Goal: Transaction & Acquisition: Obtain resource

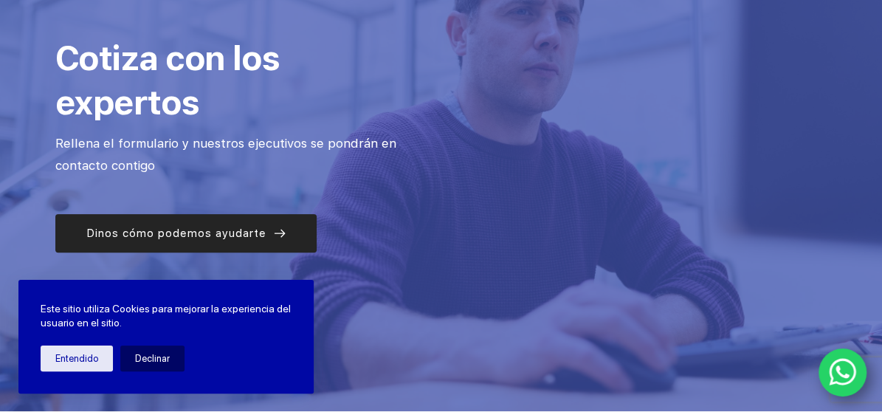
click at [289, 214] on link "Dinos cómo podemos ayudarte" at bounding box center [185, 233] width 261 height 38
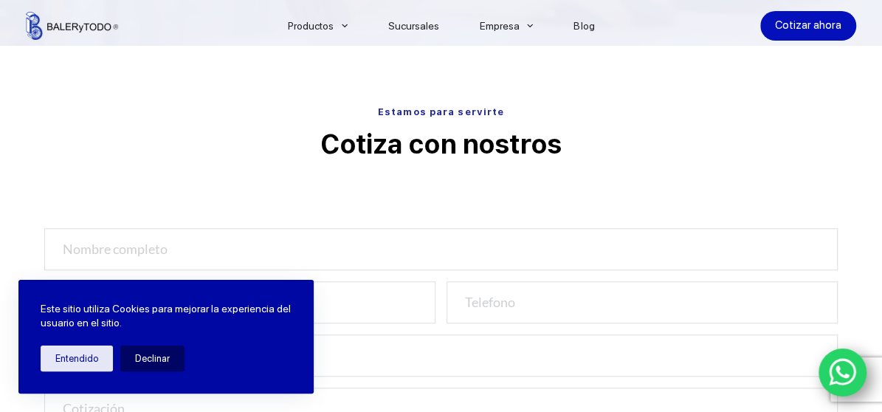
scroll to position [488, 0]
click at [91, 351] on button "Entendido" at bounding box center [77, 358] width 72 height 26
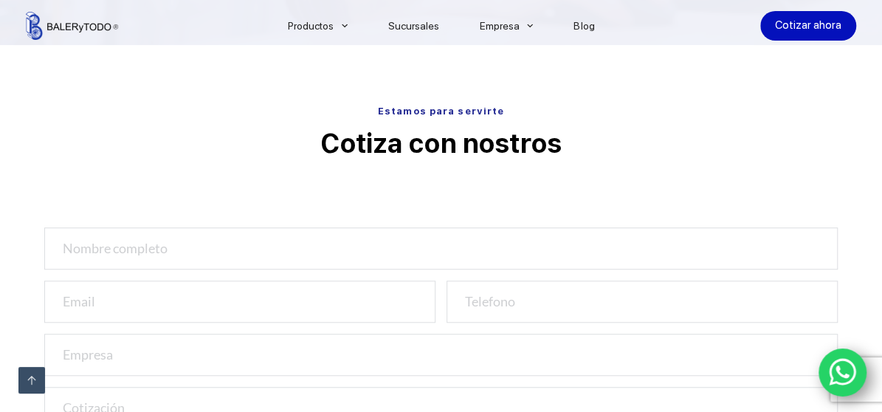
click at [122, 227] on input "text" at bounding box center [441, 248] width 794 height 42
type input "alambres laminados y refacciones"
type input "ALR110324JG3"
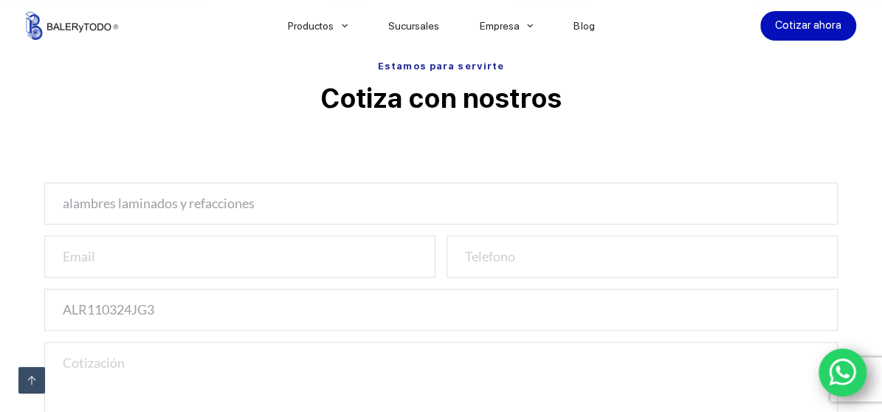
scroll to position [539, 0]
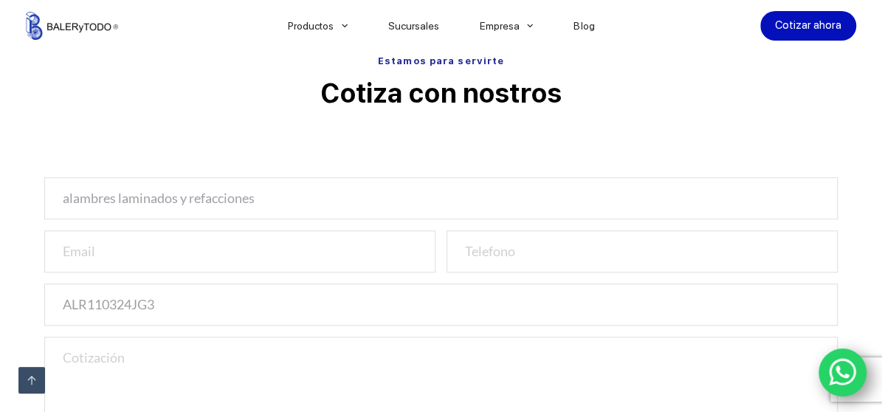
click at [121, 230] on input "email" at bounding box center [239, 251] width 391 height 42
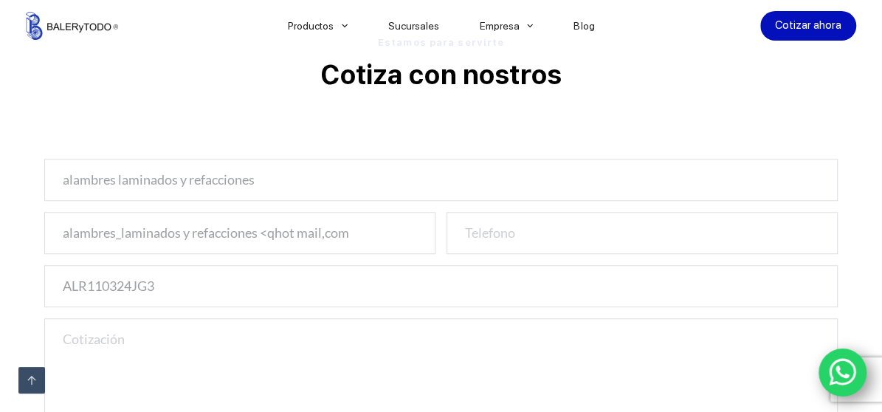
scroll to position [562, 0]
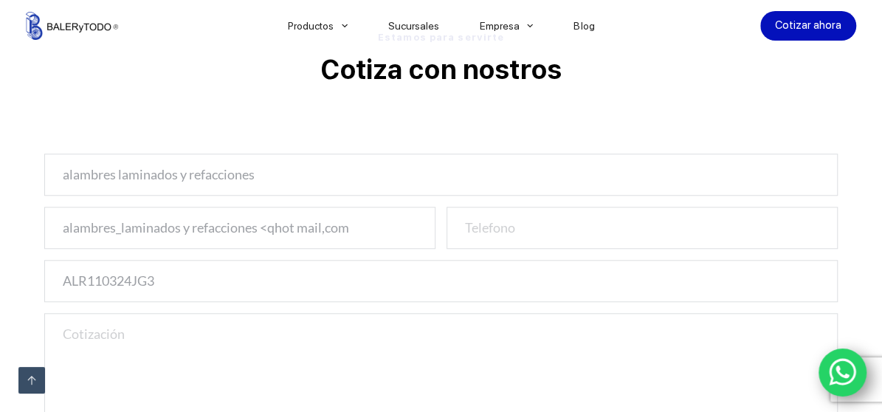
click at [270, 207] on input "alambres_laminados y refacciones <qhot mail,com" at bounding box center [239, 228] width 391 height 42
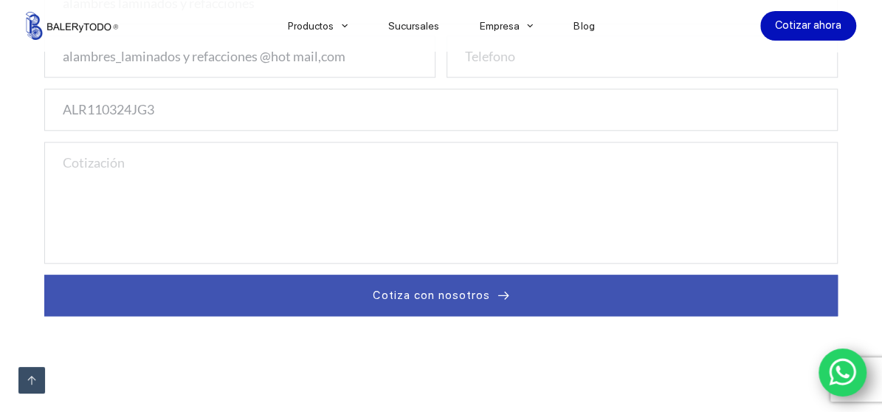
scroll to position [735, 0]
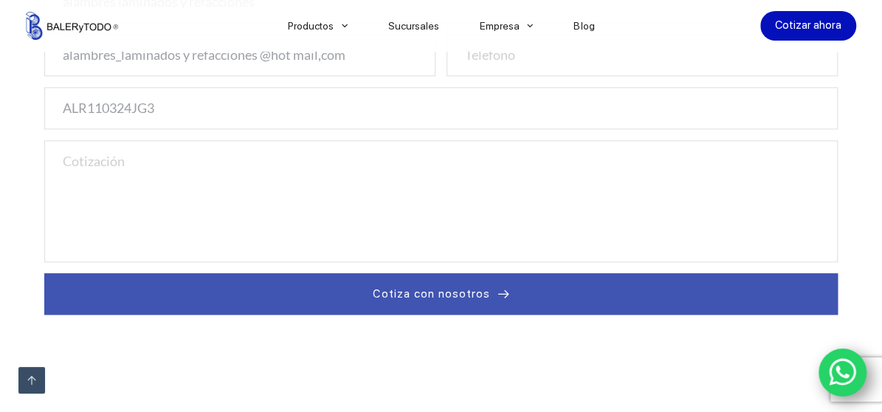
type input "alambres_laminados y refacciones @hot mail,com"
click at [192, 140] on textarea at bounding box center [441, 201] width 794 height 122
click at [353, 24] on span "Menu Principal" at bounding box center [345, 26] width 18 height 18
click at [332, 66] on link "Catalogos" at bounding box center [370, 69] width 207 height 34
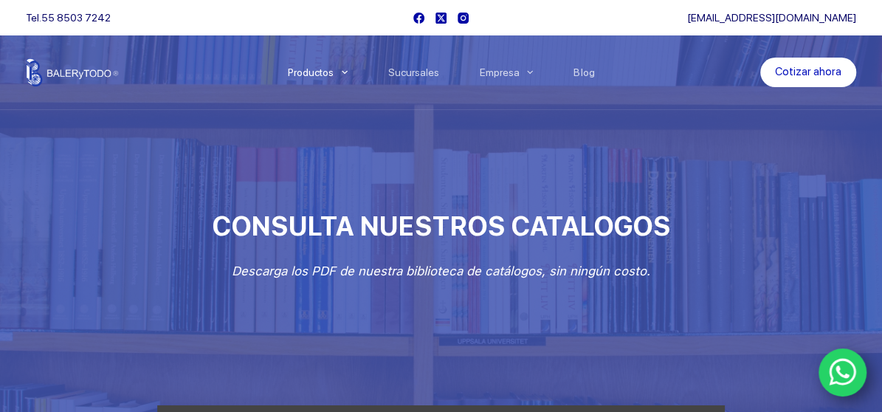
drag, startPoint x: 437, startPoint y: 223, endPoint x: 376, endPoint y: 221, distance: 61.3
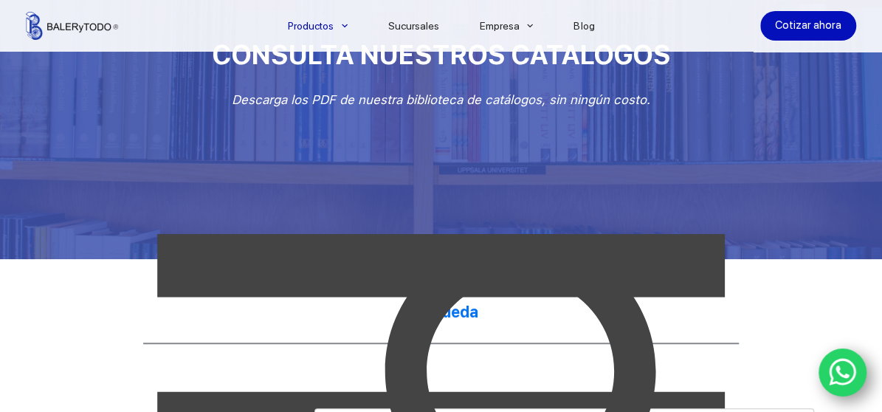
scroll to position [148, 0]
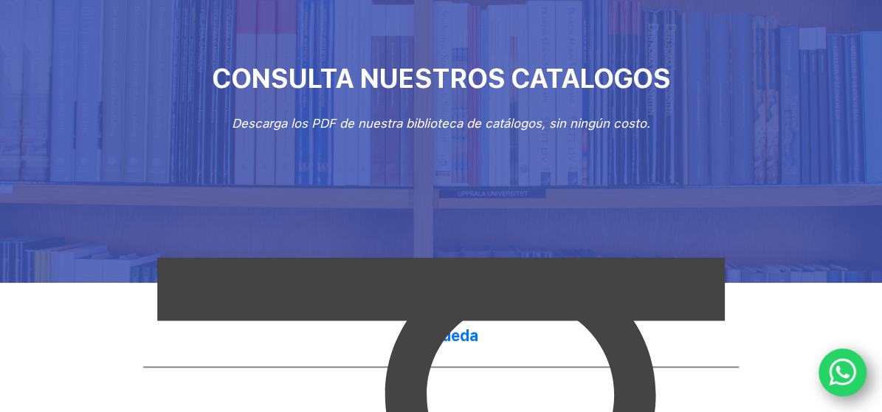
drag, startPoint x: 377, startPoint y: 77, endPoint x: 294, endPoint y: 170, distance: 124.9
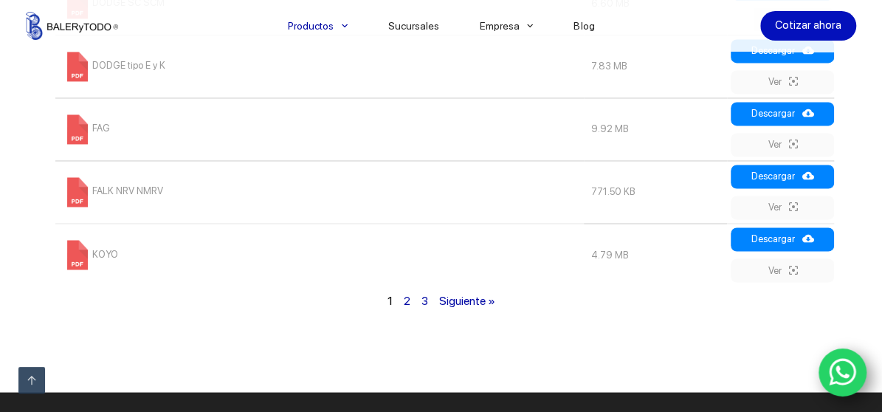
scroll to position [1180, 0]
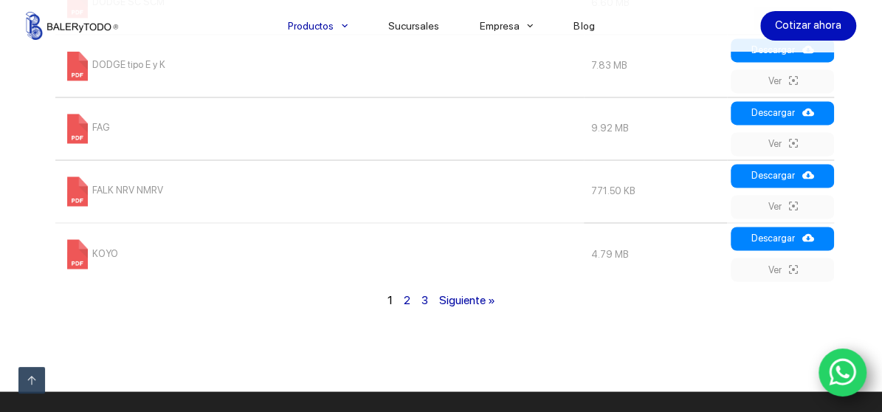
click at [406, 302] on link "2" at bounding box center [407, 299] width 7 height 14
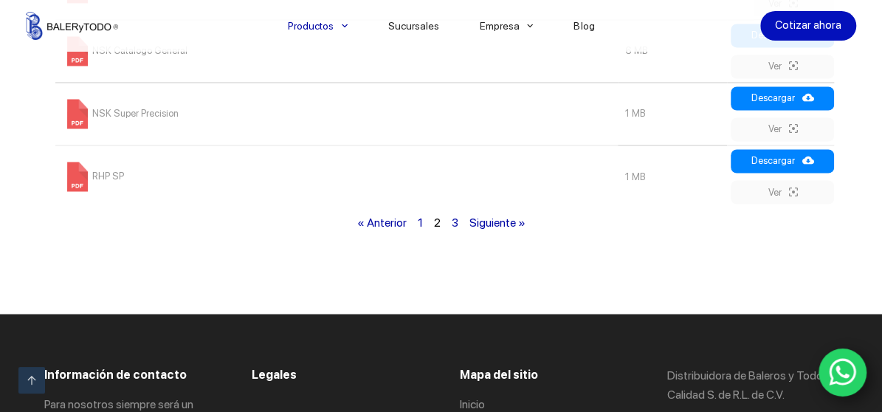
scroll to position [1264, 0]
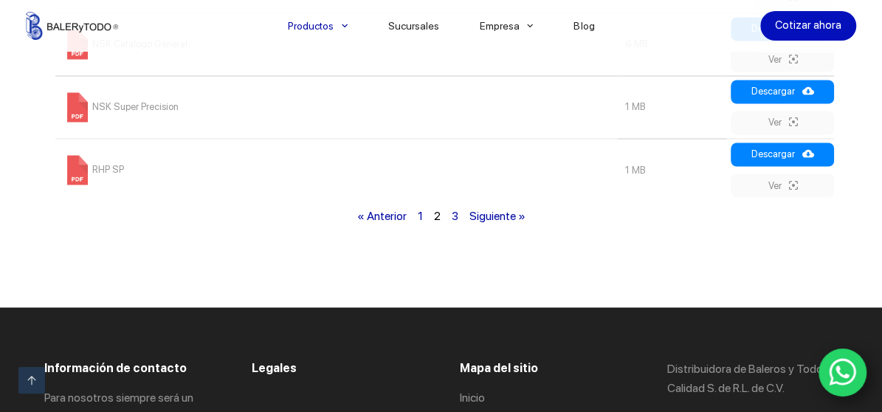
click at [455, 219] on link "3" at bounding box center [454, 215] width 7 height 14
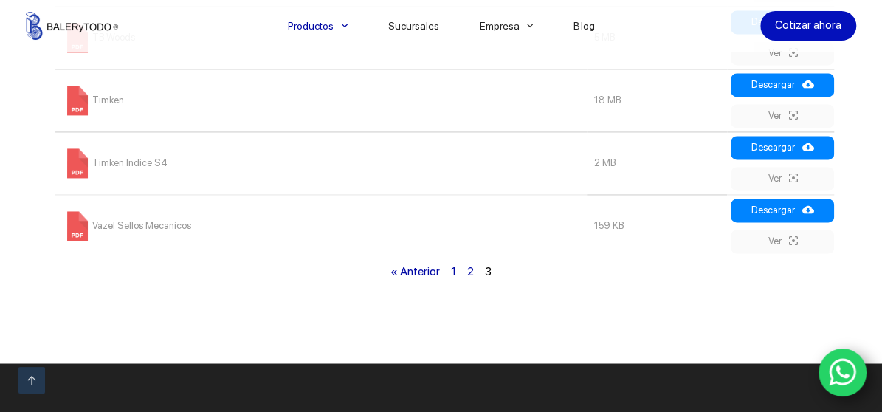
scroll to position [1067, 0]
